Goal: Task Accomplishment & Management: Use online tool/utility

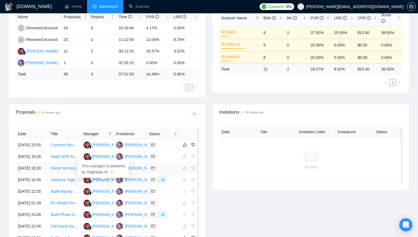
scroll to position [117, 0]
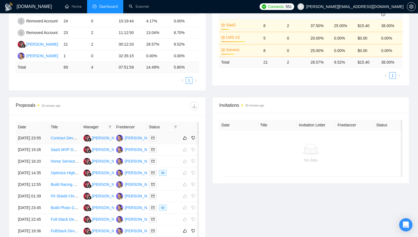
click at [169, 140] on div at bounding box center [163, 138] width 28 height 6
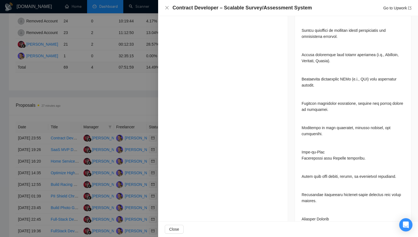
scroll to position [562, 0]
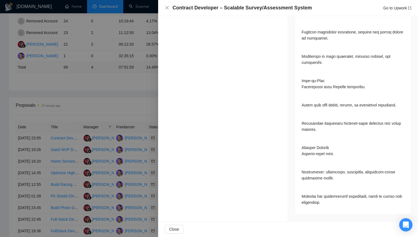
click at [137, 95] on div at bounding box center [209, 118] width 418 height 237
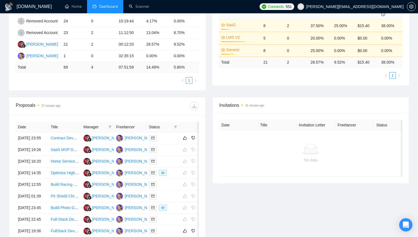
scroll to position [0, 0]
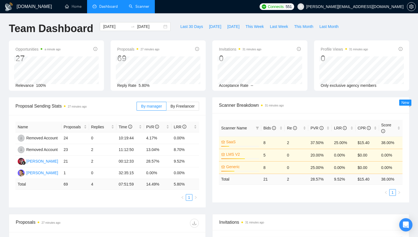
click at [134, 5] on link "Scanner" at bounding box center [139, 6] width 20 height 5
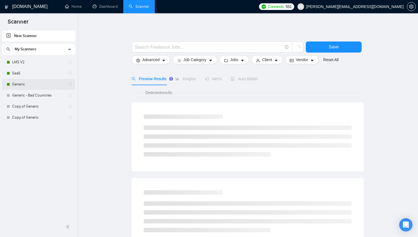
click at [32, 83] on link "Generic" at bounding box center [38, 84] width 53 height 11
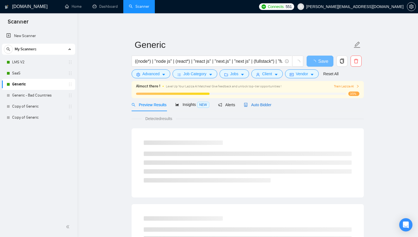
click at [270, 104] on span "Auto Bidder" at bounding box center [257, 105] width 27 height 4
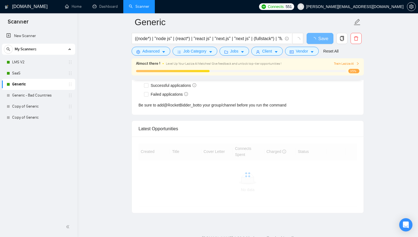
scroll to position [1335, 0]
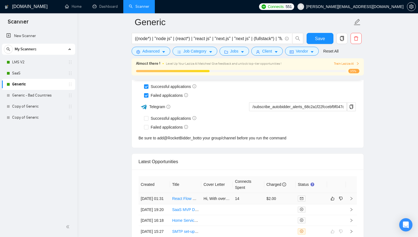
click at [254, 147] on div "Auto Bidder Notifications Autobidder notifications Get a notification every tim…" at bounding box center [248, 88] width 232 height 120
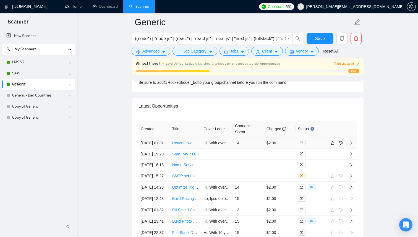
click at [283, 147] on td "$2.00" at bounding box center [280, 142] width 32 height 11
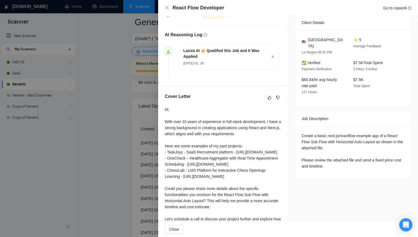
scroll to position [133, 0]
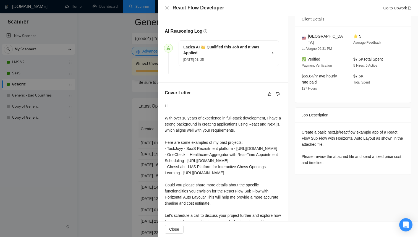
click at [347, 129] on div "Create a basic next.js/reactflow example app of a React Flow Sub Flow with Hori…" at bounding box center [353, 147] width 103 height 36
